Goal: Communication & Community: Participate in discussion

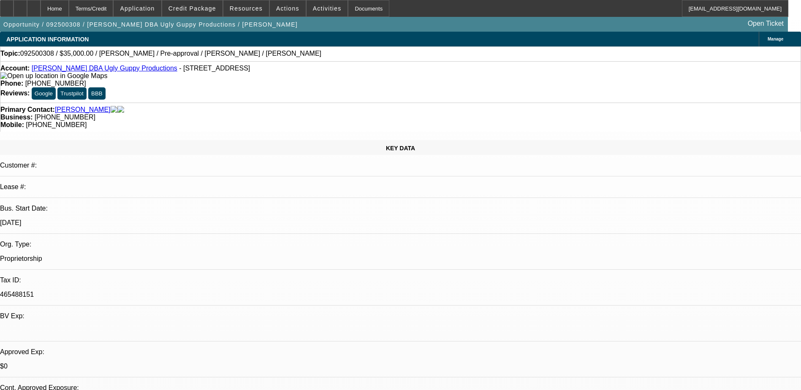
select select "0"
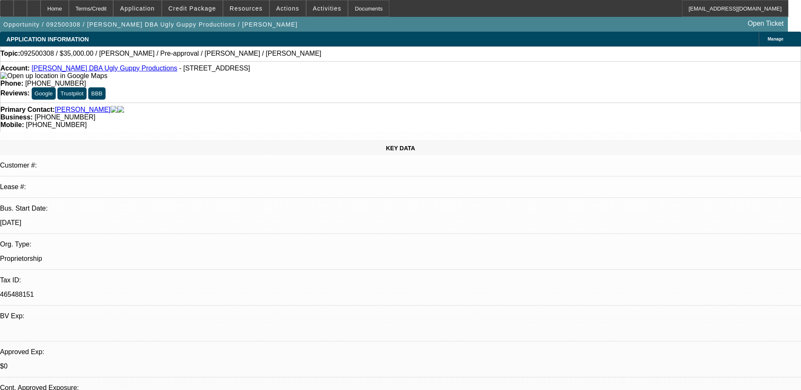
select select "0"
select select "1"
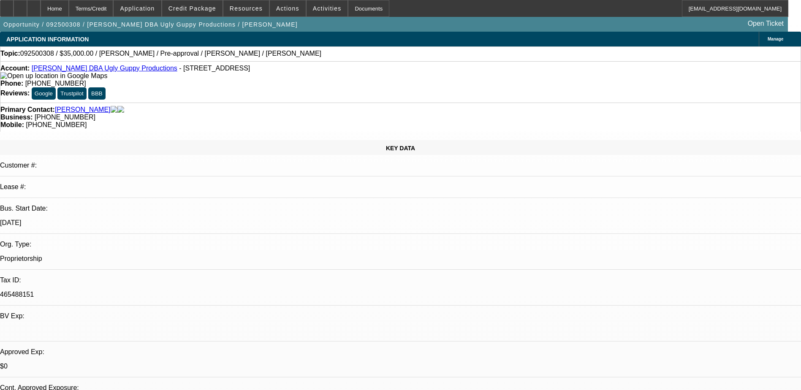
select select "1"
select select "6"
select select "1"
select select "6"
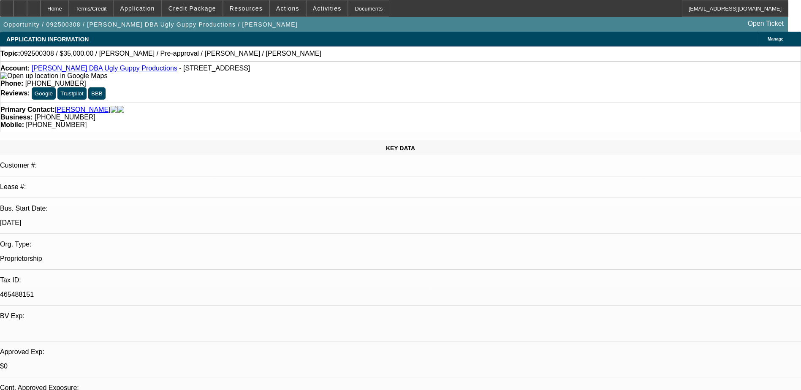
select select "1"
select select "6"
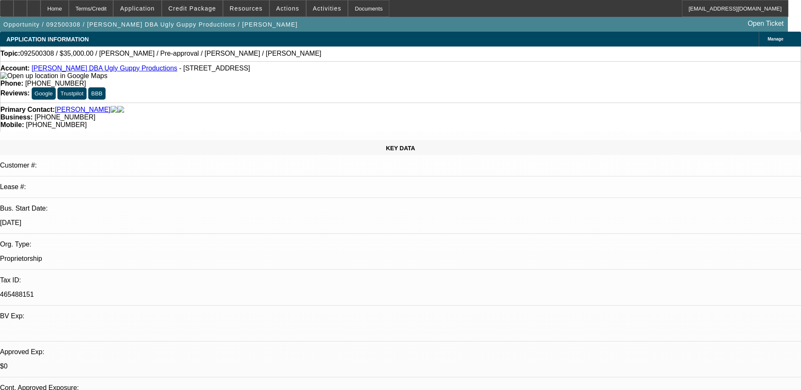
drag, startPoint x: 616, startPoint y: 103, endPoint x: 594, endPoint y: 68, distance: 42.3
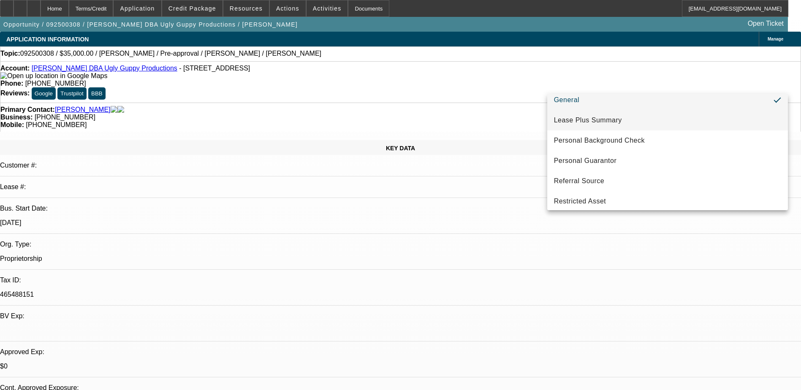
scroll to position [169, 0]
click at [631, 102] on mat-option "General" at bounding box center [667, 101] width 241 height 20
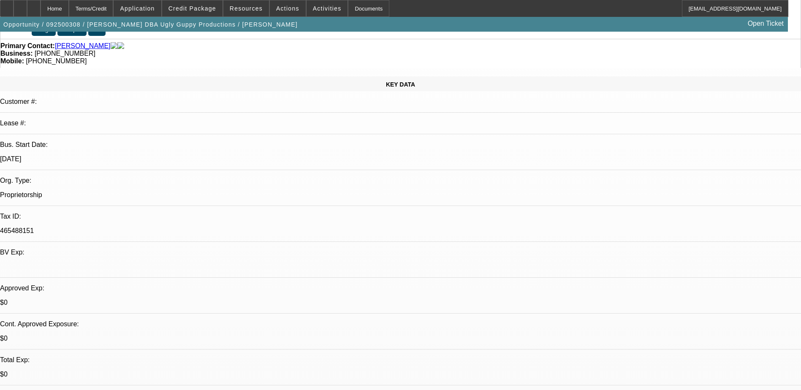
scroll to position [0, 0]
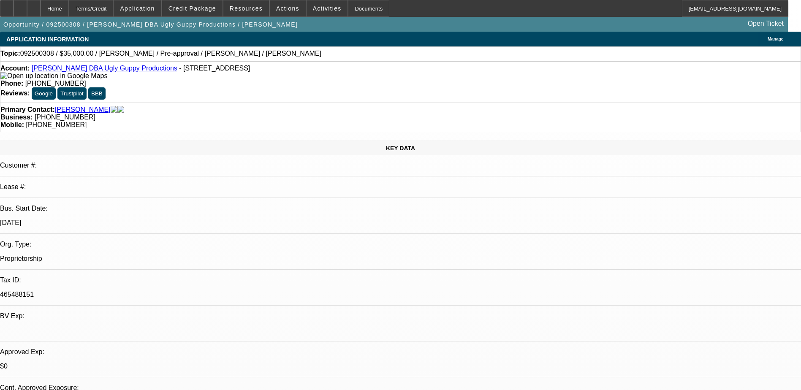
drag, startPoint x: 558, startPoint y: 39, endPoint x: 618, endPoint y: 39, distance: 59.5
drag, startPoint x: 655, startPoint y: 35, endPoint x: 613, endPoint y: 39, distance: 41.6
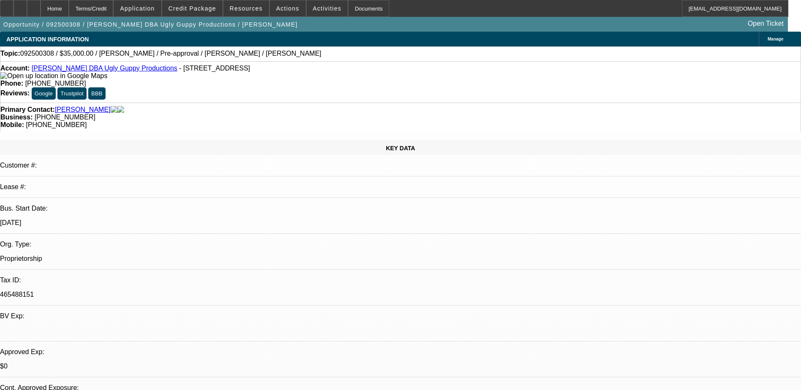
select select "0"
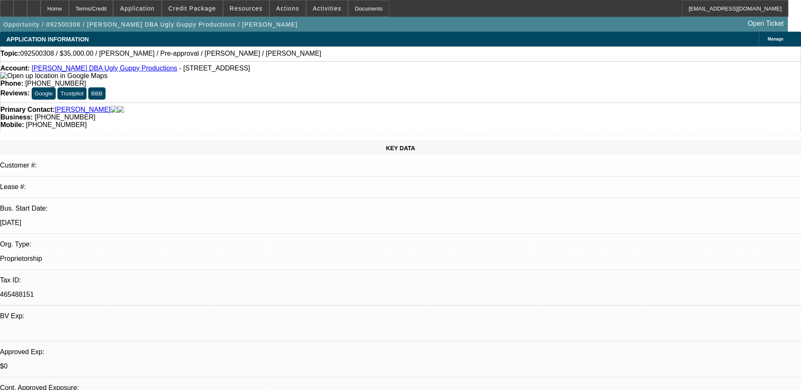
select select "0"
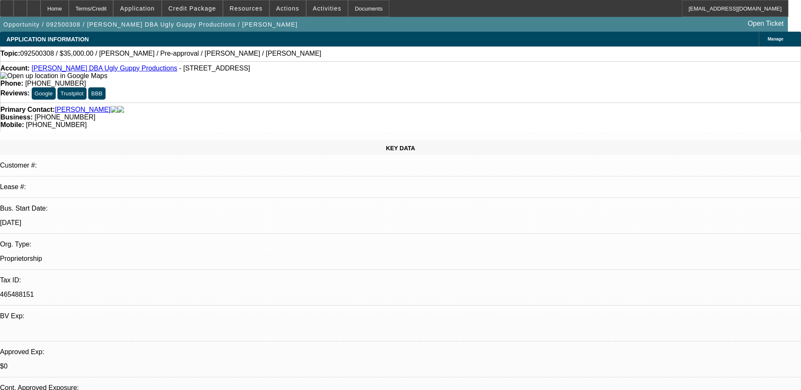
select select "0"
select select "1"
select select "6"
select select "1"
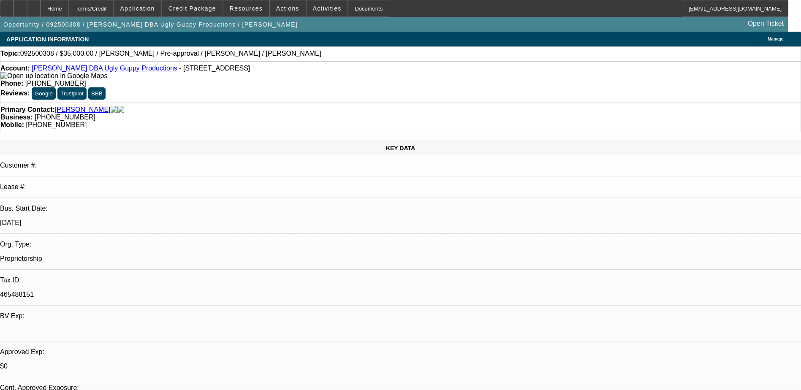
select select "1"
select select "6"
select select "1"
select select "6"
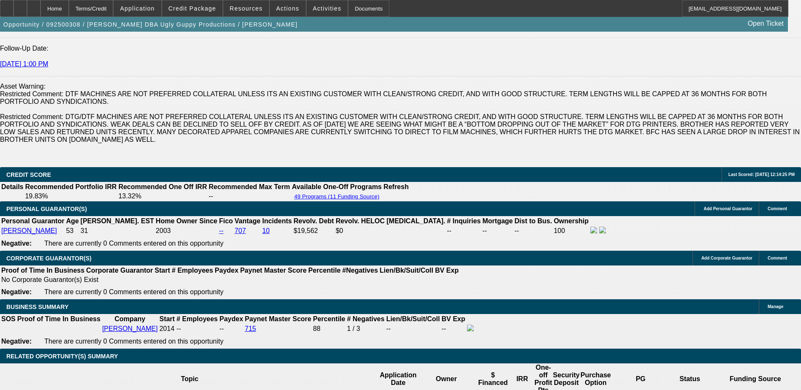
scroll to position [1266, 0]
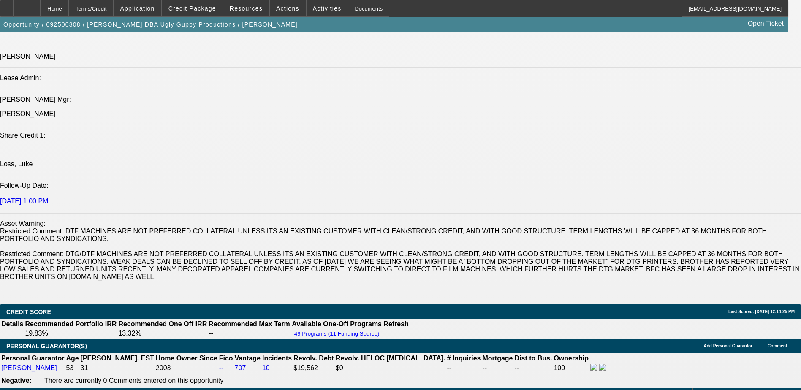
scroll to position [1006, 0]
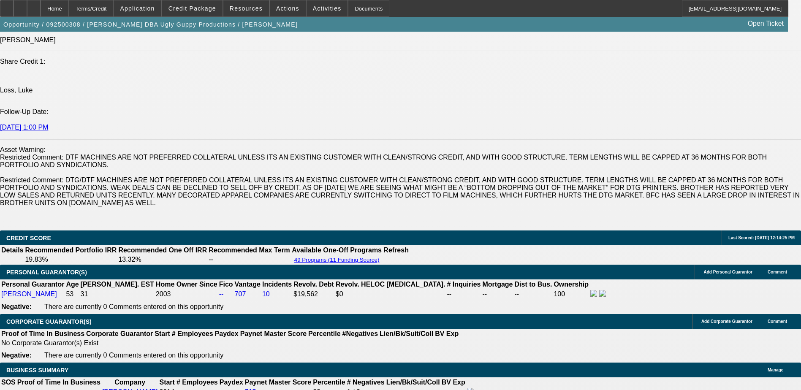
scroll to position [1133, 0]
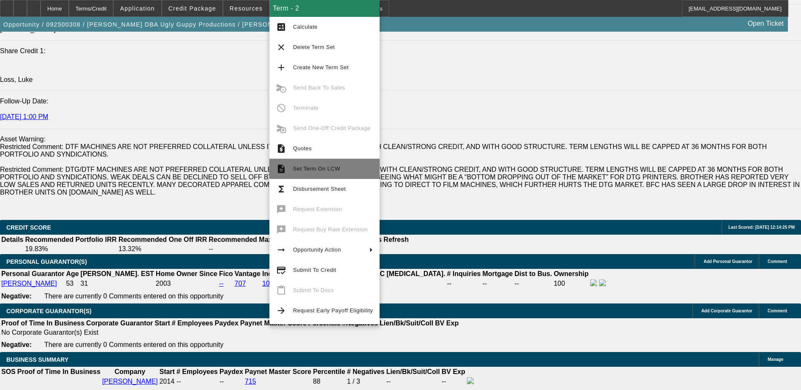
scroll to position [1158, 0]
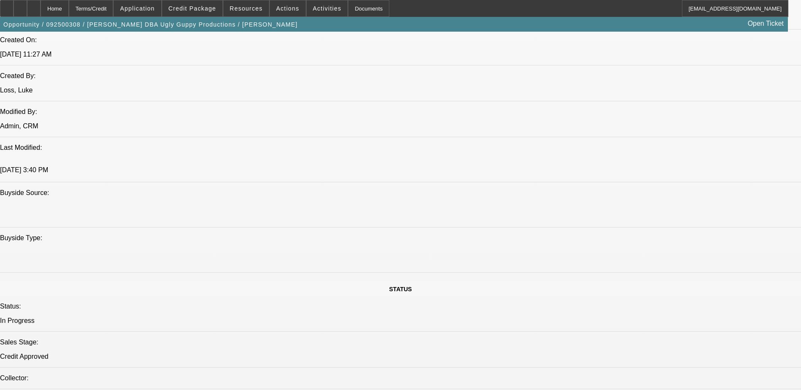
scroll to position [567, 0]
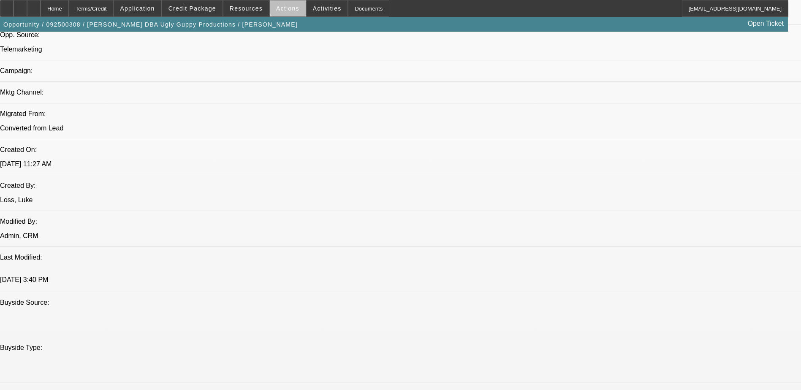
click at [293, 4] on span at bounding box center [288, 8] width 36 height 20
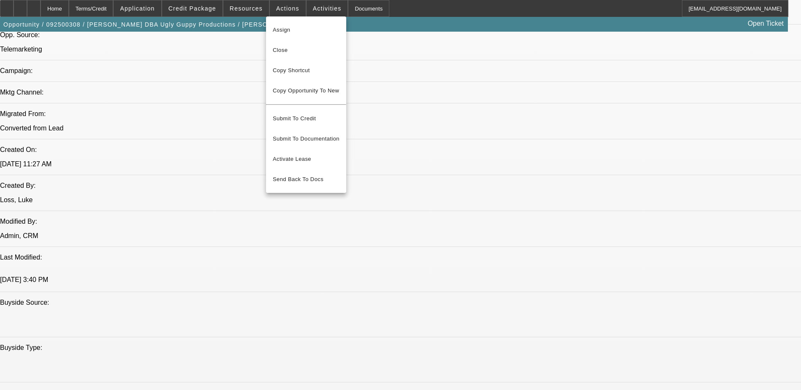
click at [303, 13] on div at bounding box center [400, 195] width 801 height 390
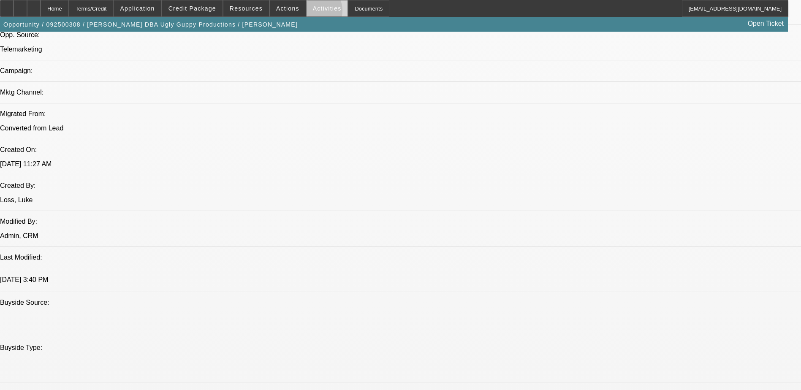
click at [306, 13] on span at bounding box center [326, 8] width 41 height 20
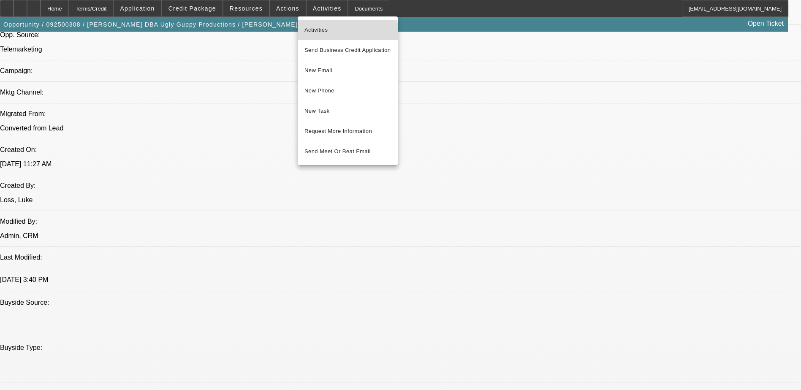
click at [334, 31] on span "Activities" at bounding box center [347, 30] width 87 height 10
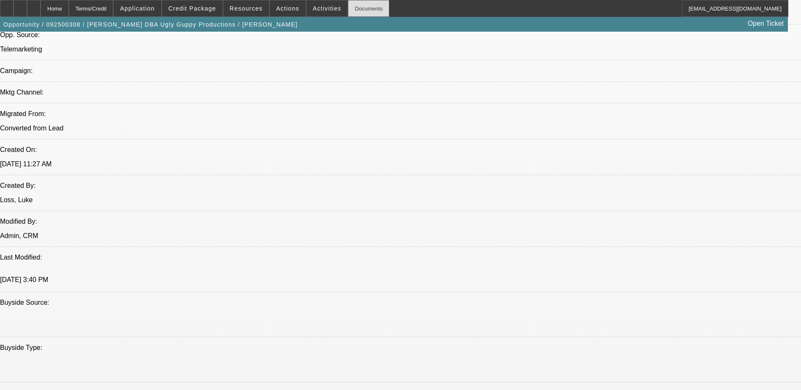
click at [348, 10] on div "Documents" at bounding box center [368, 8] width 41 height 17
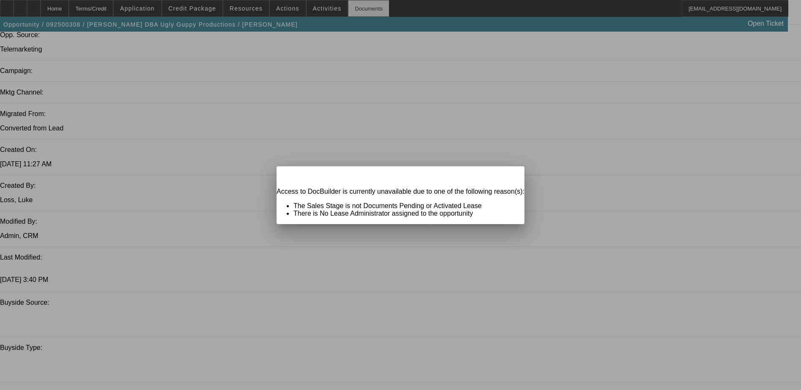
scroll to position [0, 0]
drag, startPoint x: 489, startPoint y: 179, endPoint x: 463, endPoint y: 172, distance: 26.8
click at [506, 176] on div "Close" at bounding box center [515, 171] width 19 height 10
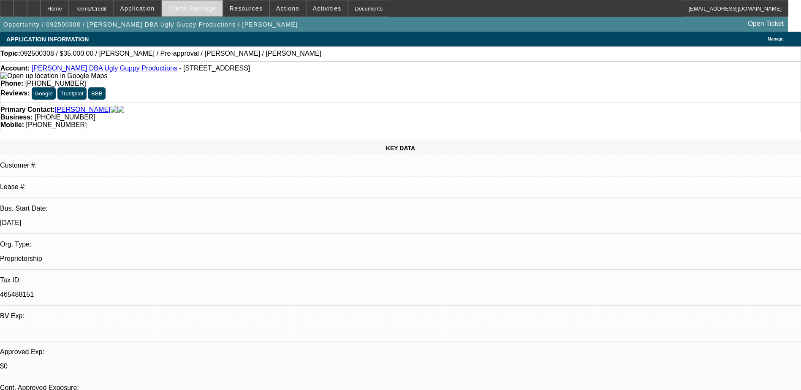
scroll to position [567, 0]
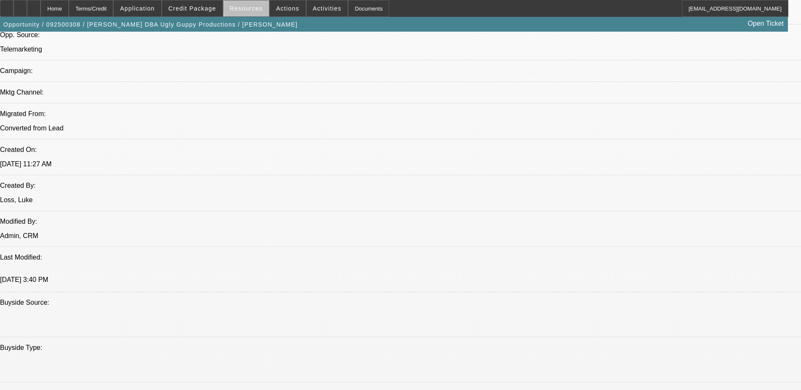
click at [264, 4] on span at bounding box center [246, 8] width 46 height 20
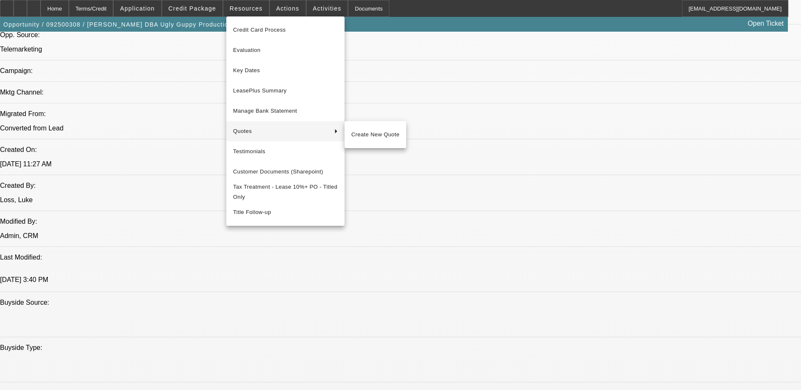
click at [392, 72] on div at bounding box center [400, 195] width 801 height 390
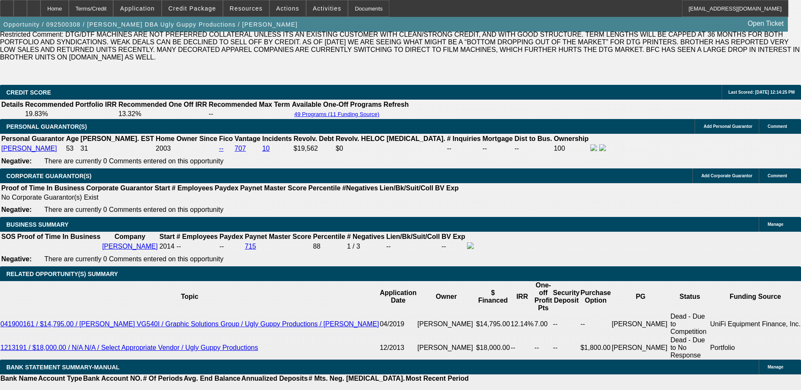
scroll to position [1242, 0]
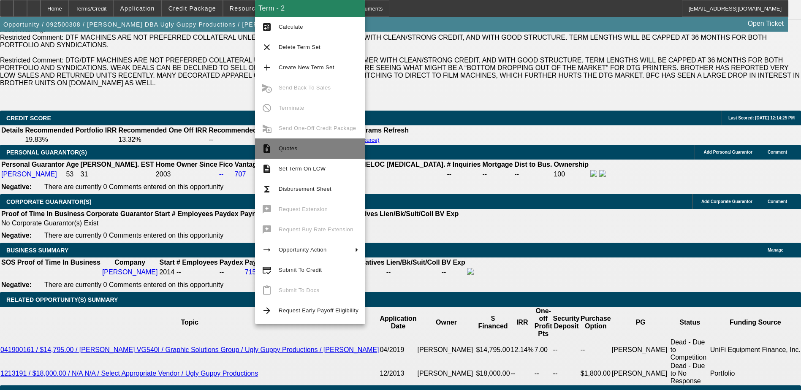
click at [285, 148] on span "Quotes" at bounding box center [288, 148] width 19 height 6
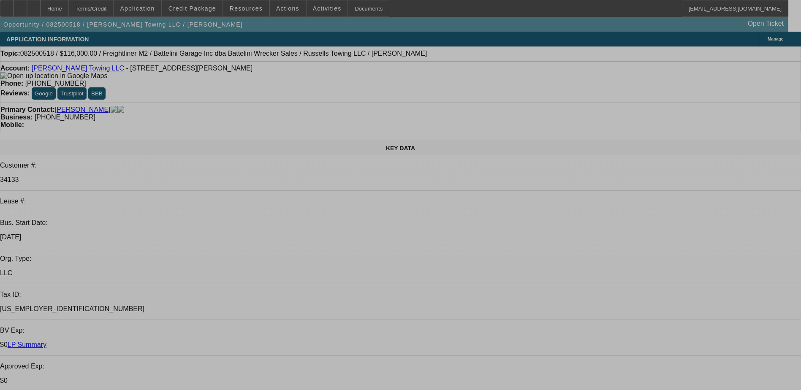
select select "0"
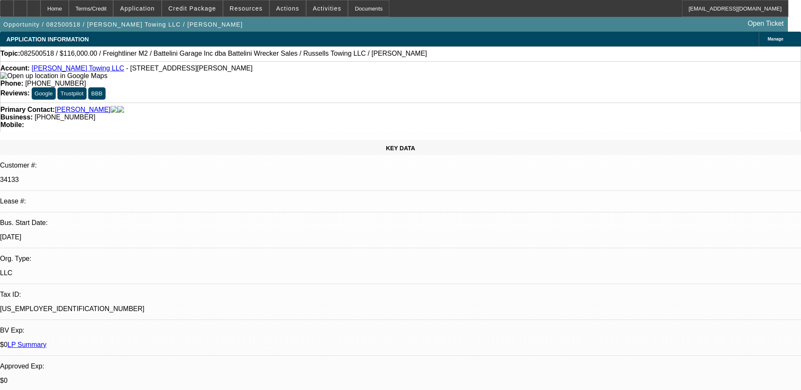
select select "0"
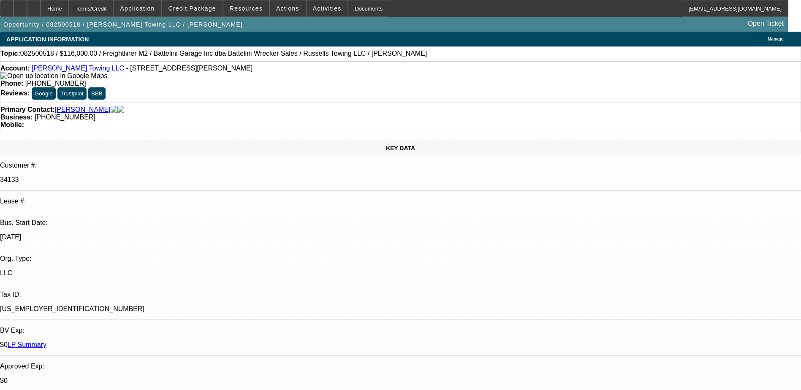
select select "0"
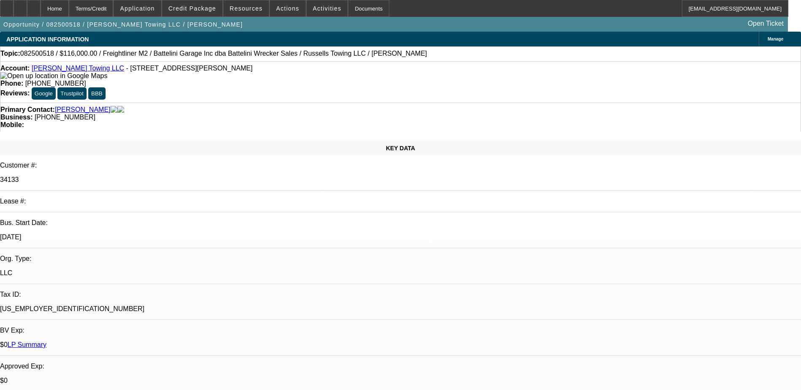
select select "0"
select select "1"
select select "3"
select select "6"
select select "1"
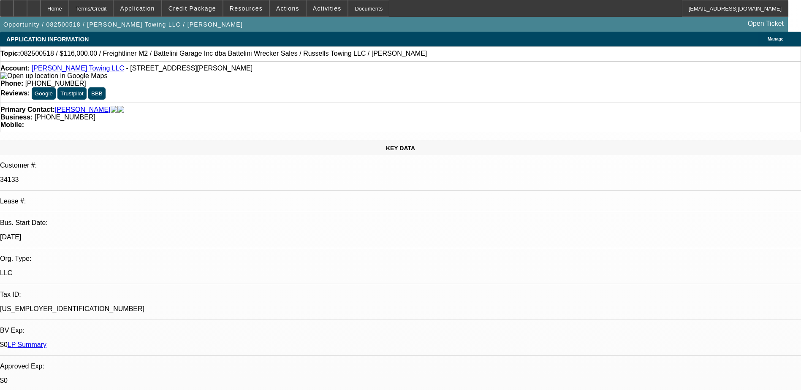
select select "3"
select select "6"
select select "1"
select select "3"
select select "6"
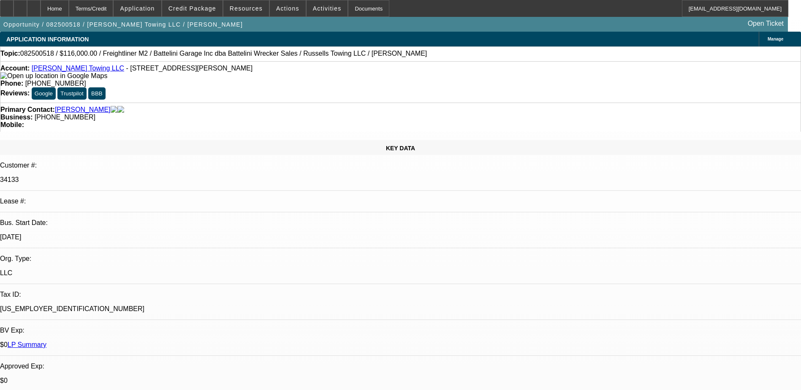
select select "1"
select select "3"
select select "6"
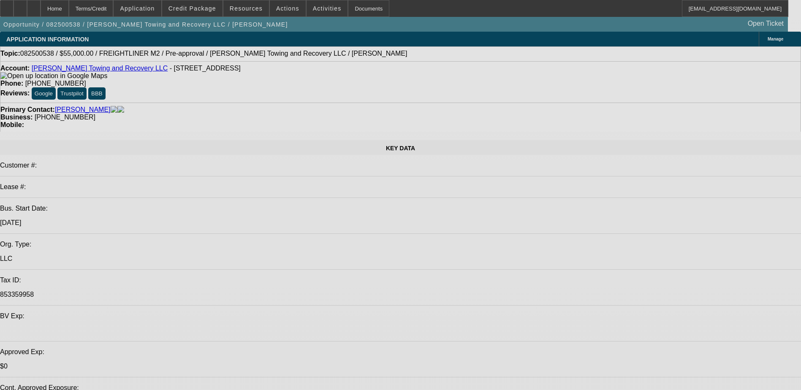
select select "0"
select select "2"
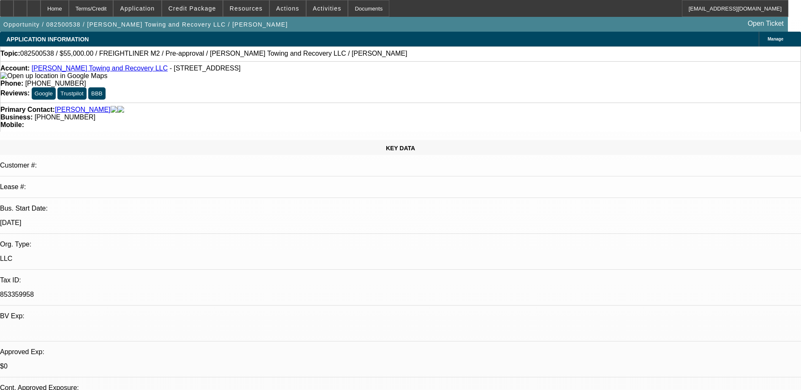
select select "2"
select select "0.1"
select select "4"
select select "0"
select select "2"
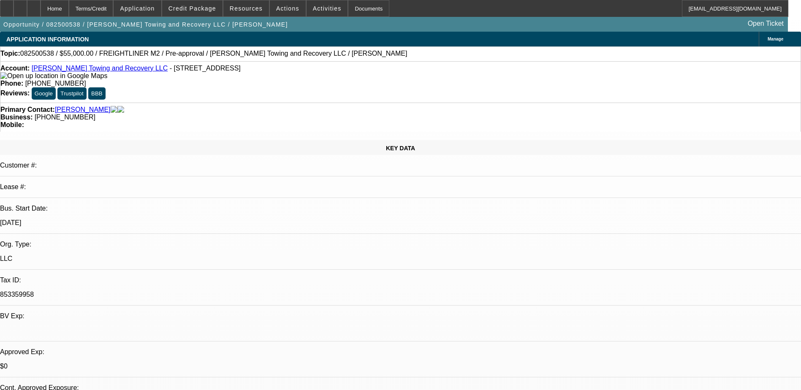
select select "2"
select select "0.1"
select select "4"
select select "0"
select select "2"
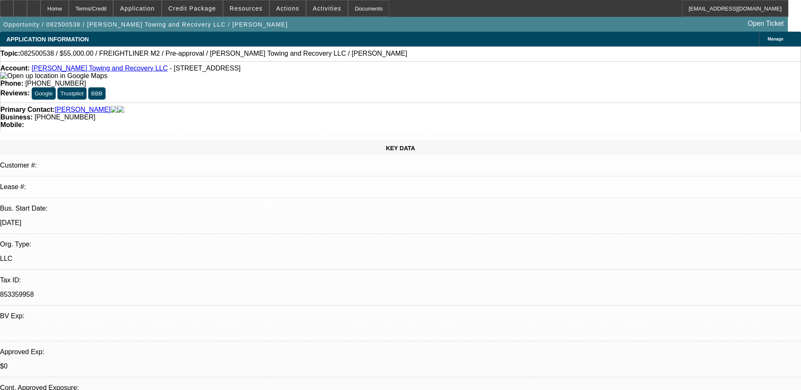
select select "2"
select select "0.1"
select select "4"
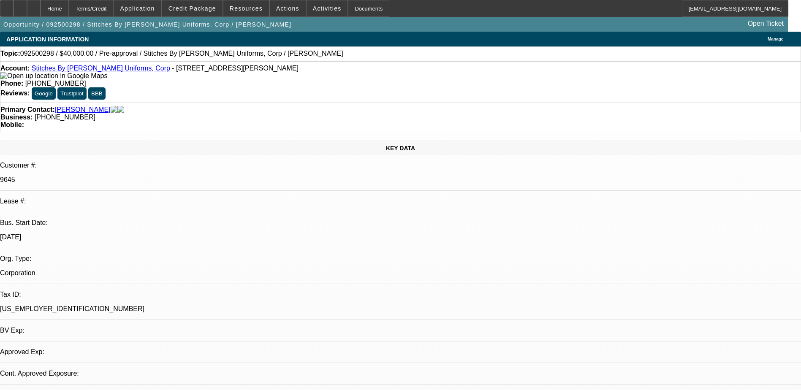
select select "0"
select select "2"
select select "0.1"
select select "4"
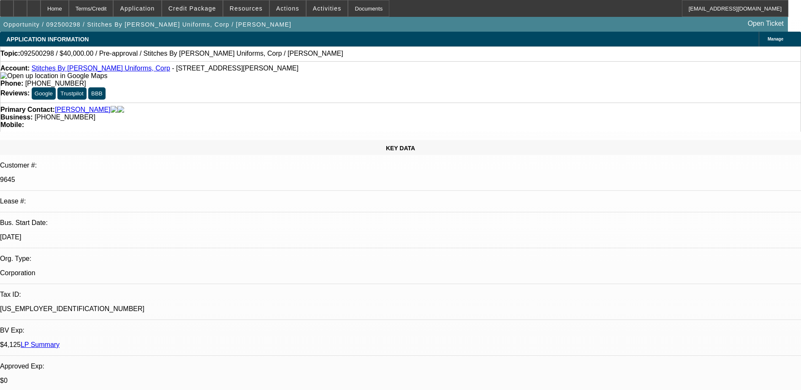
select select "0"
select select "2"
select select "0"
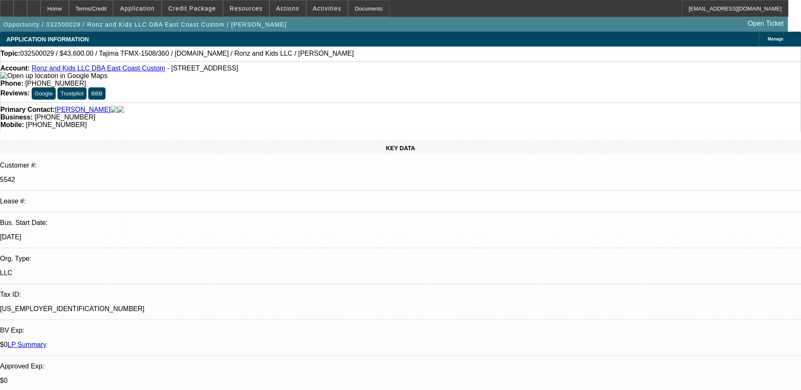
select select "0"
select select "2"
select select "0"
select select "2"
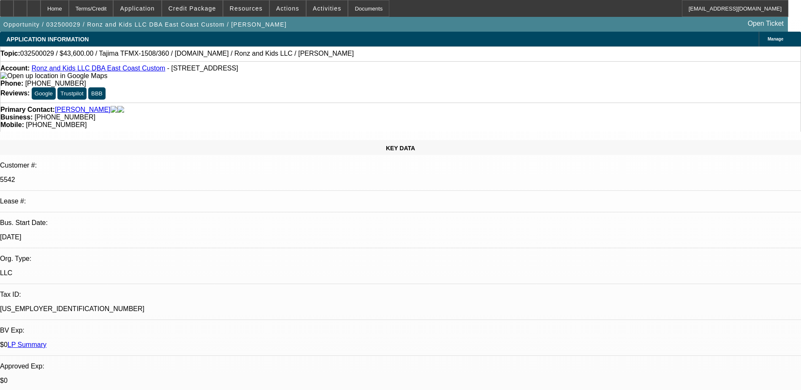
select select "0"
select select "2"
select select "0"
select select "1"
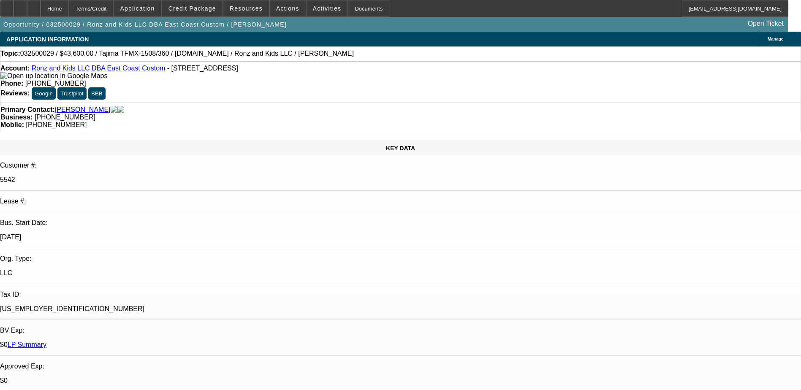
select select "2"
select select "6"
select select "1"
select select "2"
select select "6"
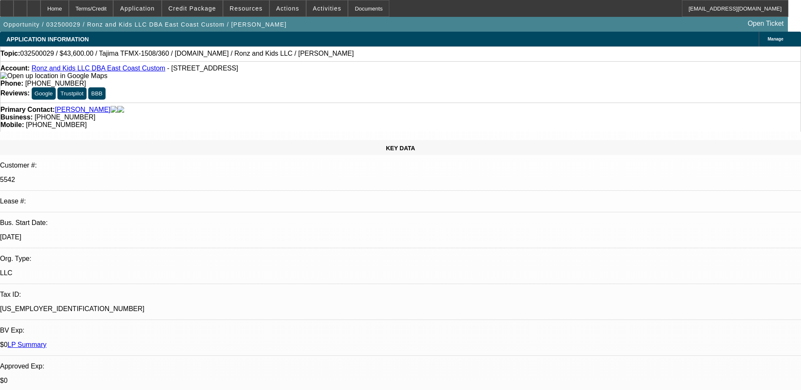
select select "1"
select select "2"
select select "6"
select select "1"
select select "2"
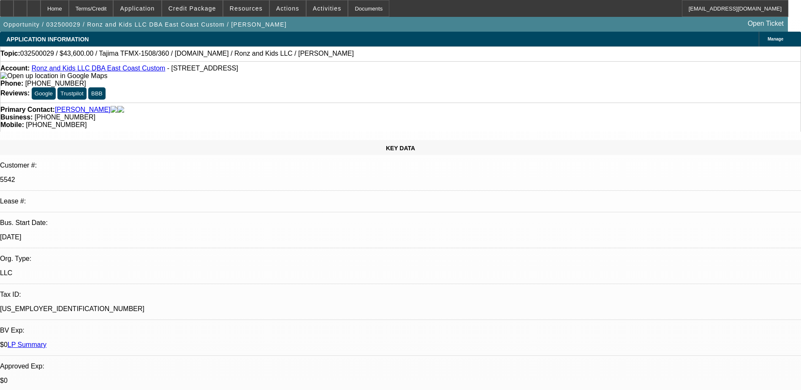
select select "6"
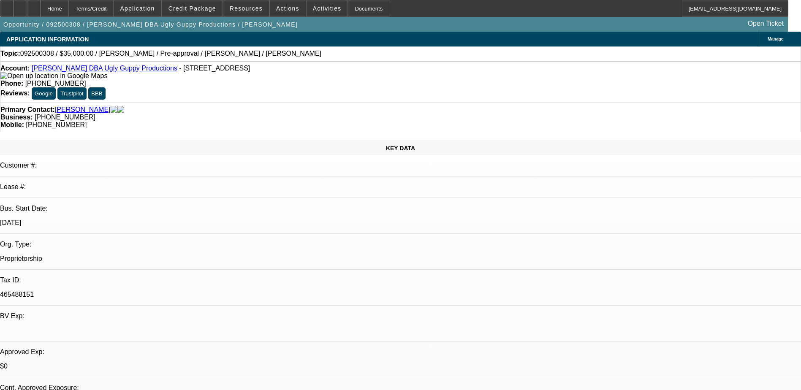
select select "0"
select select "6"
select select "0"
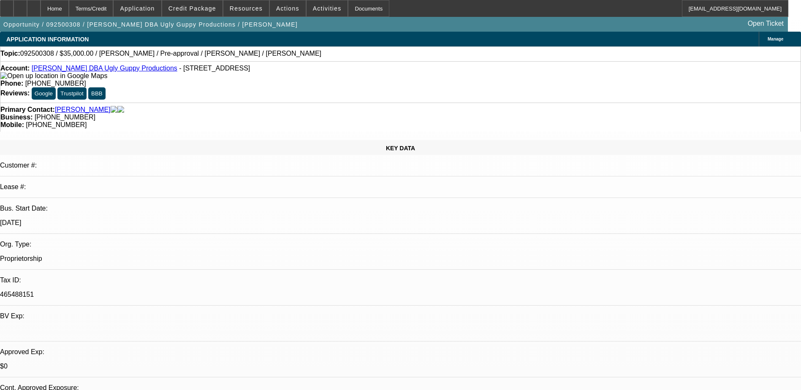
select select "0"
select select "6"
select select "0"
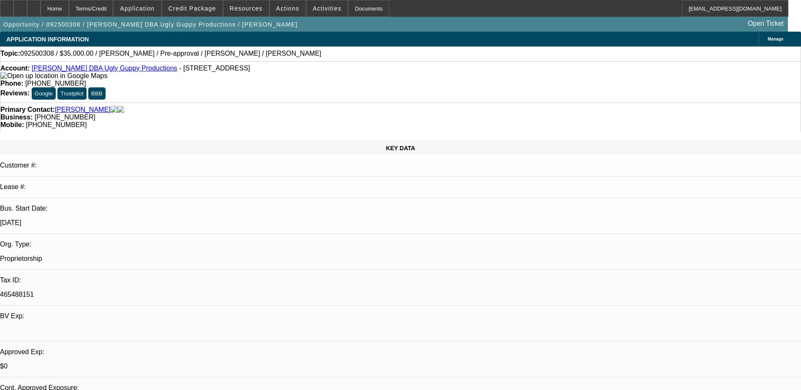
select select "0"
select select "6"
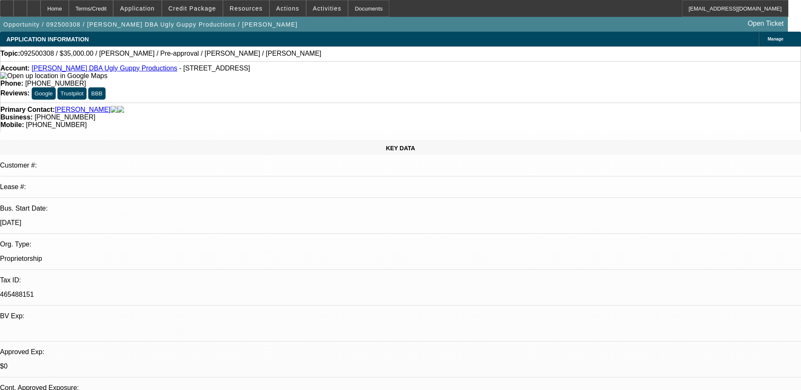
scroll to position [297, 0]
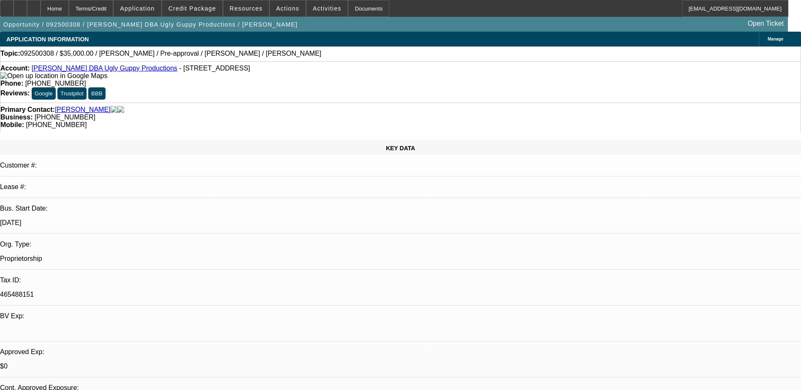
scroll to position [86, 0]
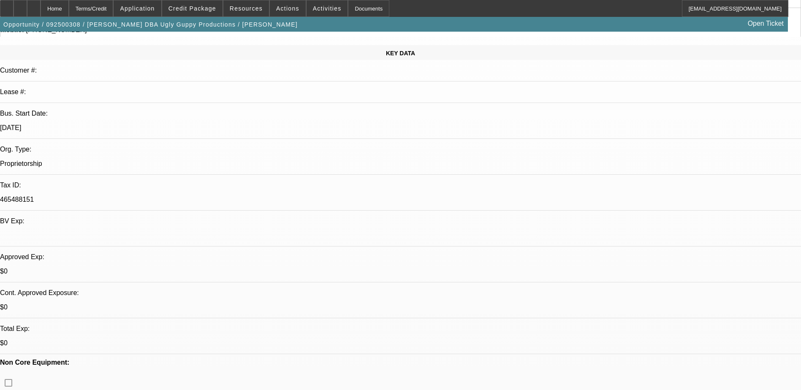
scroll to position [0, 0]
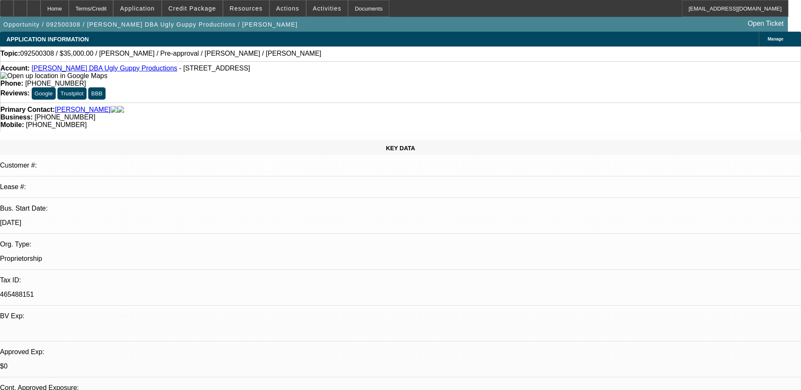
click at [397, 57] on div "Topic: 092500308 / $35,000.00 / [PERSON_NAME] / Pre-approval / [PERSON_NAME] / …" at bounding box center [400, 54] width 800 height 8
click at [314, 8] on span "Activities" at bounding box center [327, 8] width 29 height 7
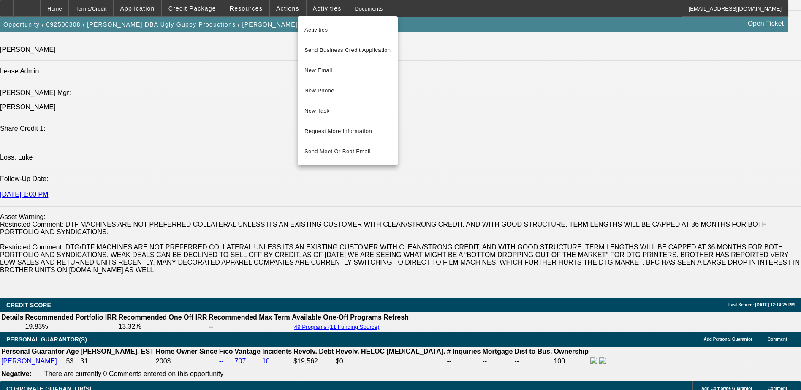
scroll to position [1224, 0]
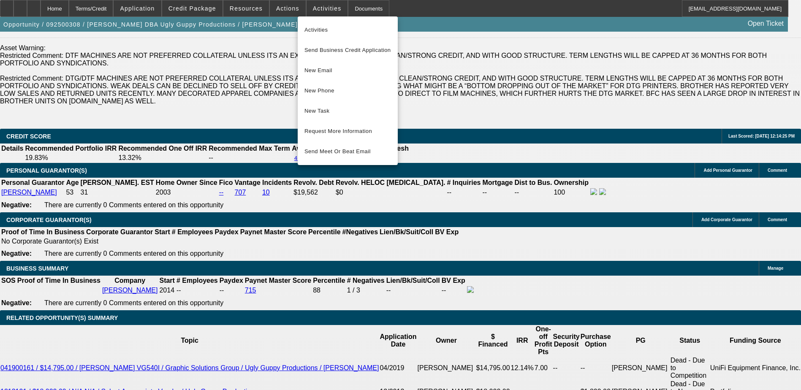
drag, startPoint x: 237, startPoint y: 268, endPoint x: 241, endPoint y: 270, distance: 4.3
click at [241, 270] on div at bounding box center [400, 195] width 801 height 390
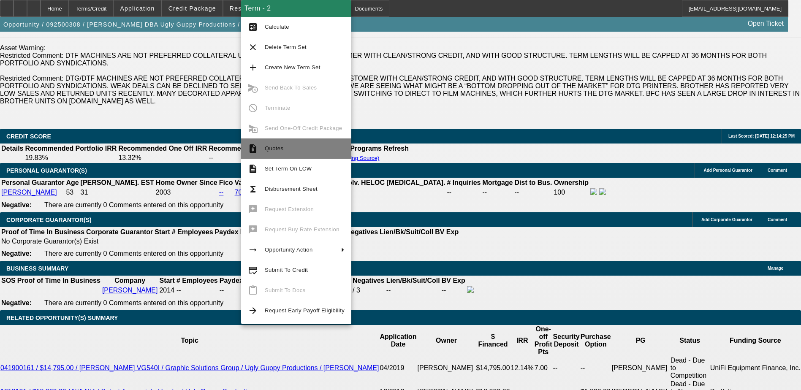
click at [286, 151] on span "Quotes" at bounding box center [305, 149] width 80 height 10
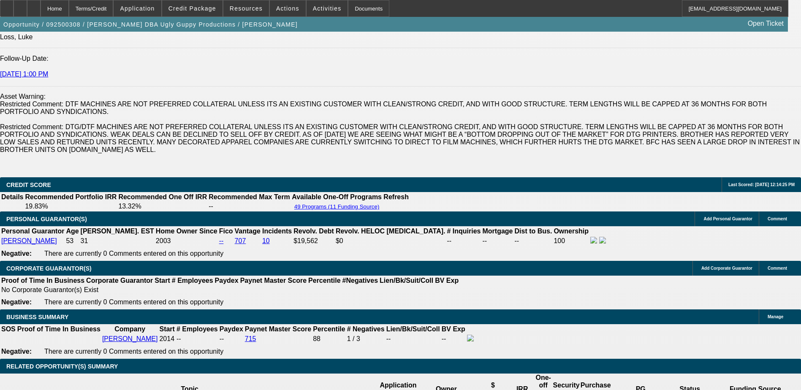
scroll to position [1266, 0]
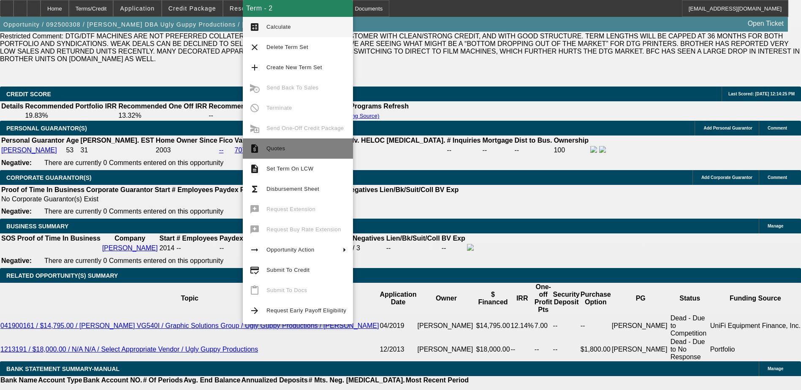
click at [282, 153] on span "Quotes" at bounding box center [306, 149] width 80 height 10
